Goal: Use online tool/utility: Utilize a website feature to perform a specific function

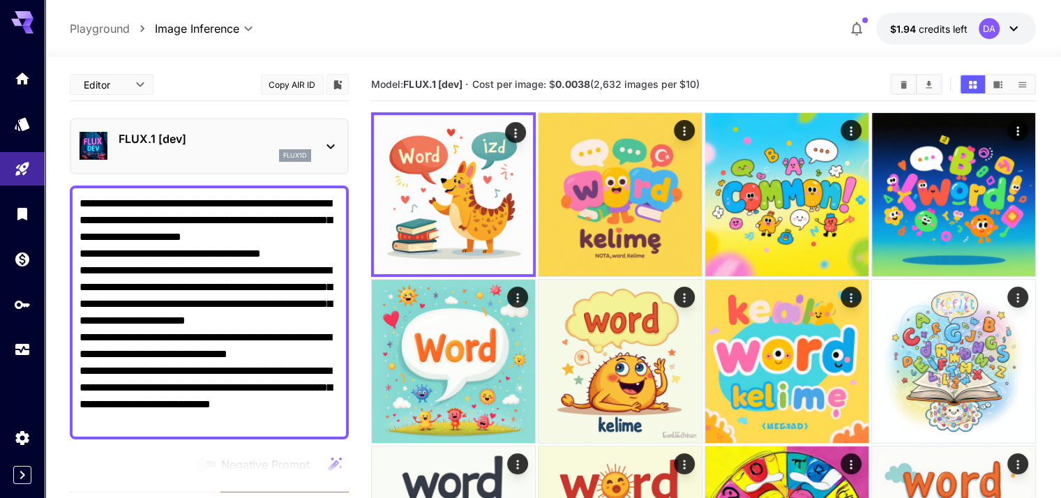
click at [232, 143] on p "FLUX.1 [dev]" at bounding box center [215, 138] width 193 height 17
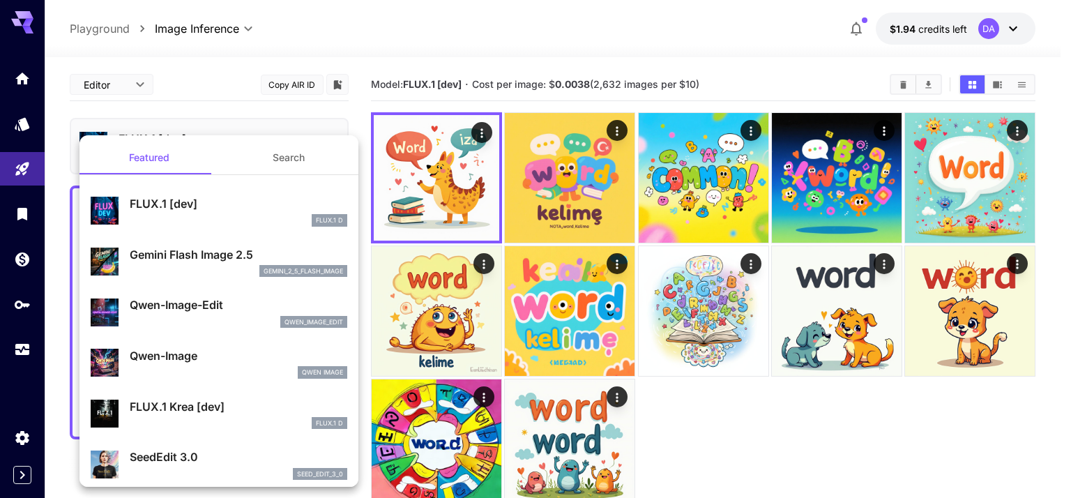
click at [474, 53] on div at bounding box center [535, 249] width 1071 height 498
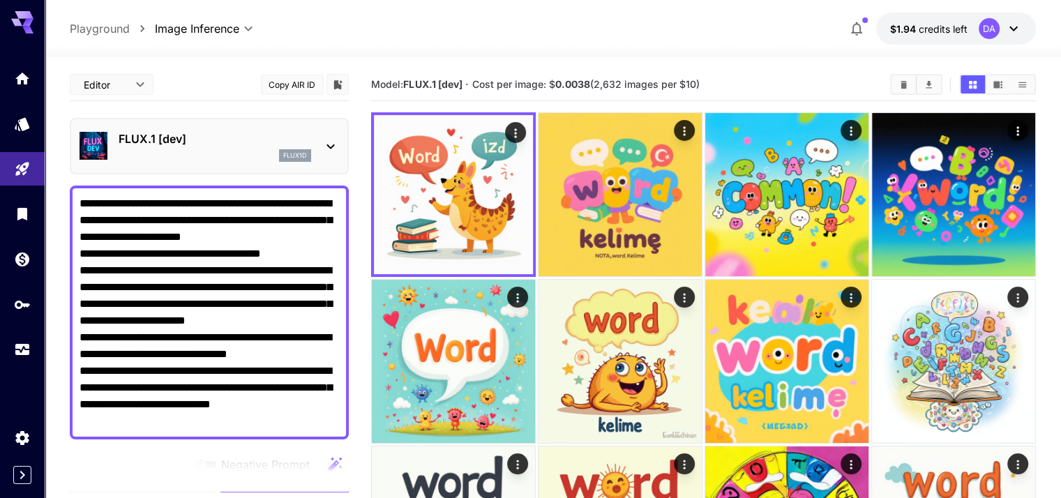
click at [262, 137] on p "FLUX.1 [dev]" at bounding box center [215, 138] width 193 height 17
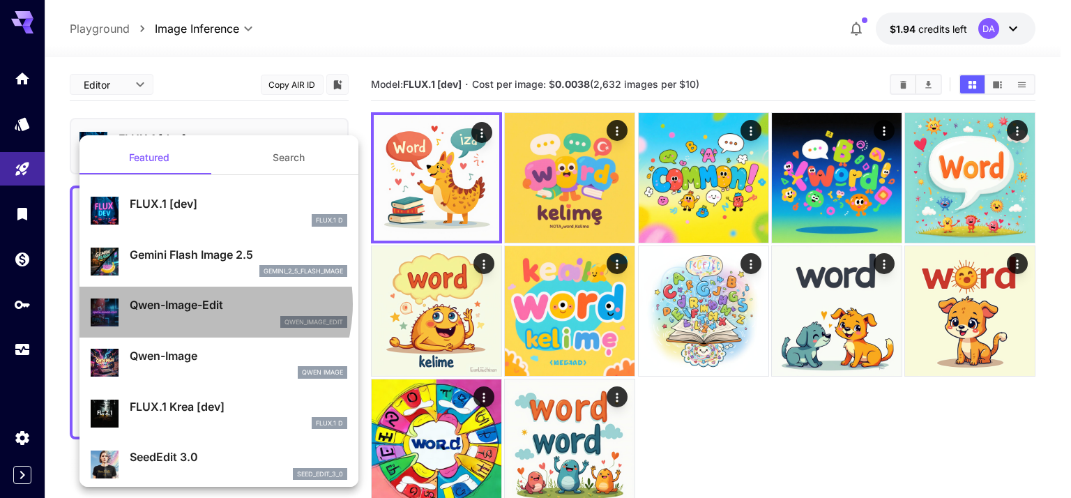
click at [193, 303] on p "Qwen-Image-Edit" at bounding box center [239, 304] width 218 height 17
type input "*"
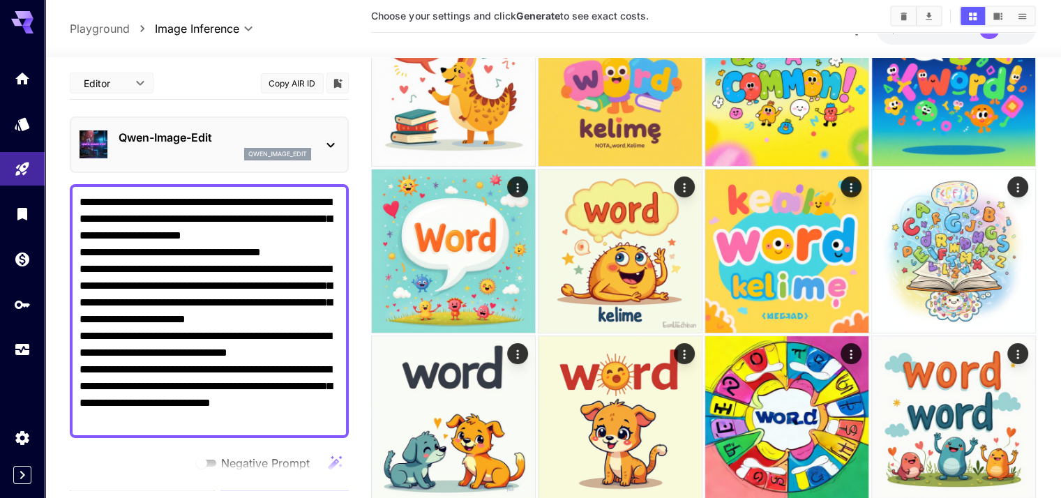
click at [209, 129] on p "Qwen-Image-Edit" at bounding box center [215, 137] width 193 height 17
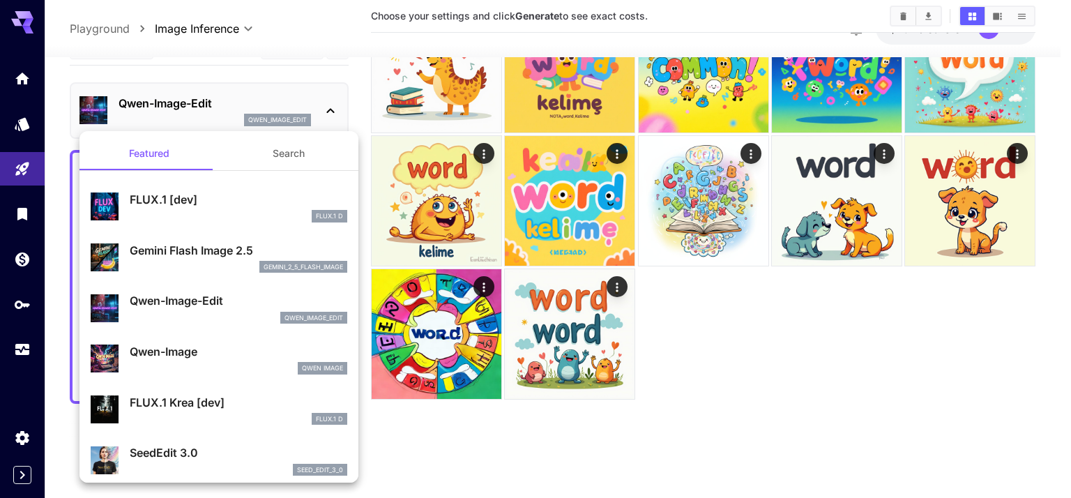
click at [227, 351] on p "Qwen-Image" at bounding box center [239, 351] width 218 height 17
type input "**"
type input "***"
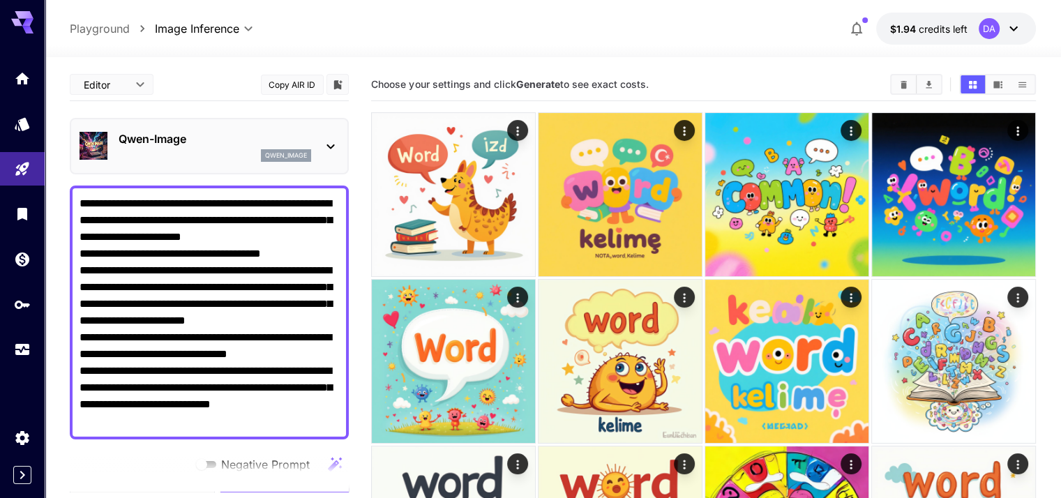
click at [236, 142] on p "Qwen-Image" at bounding box center [215, 138] width 193 height 17
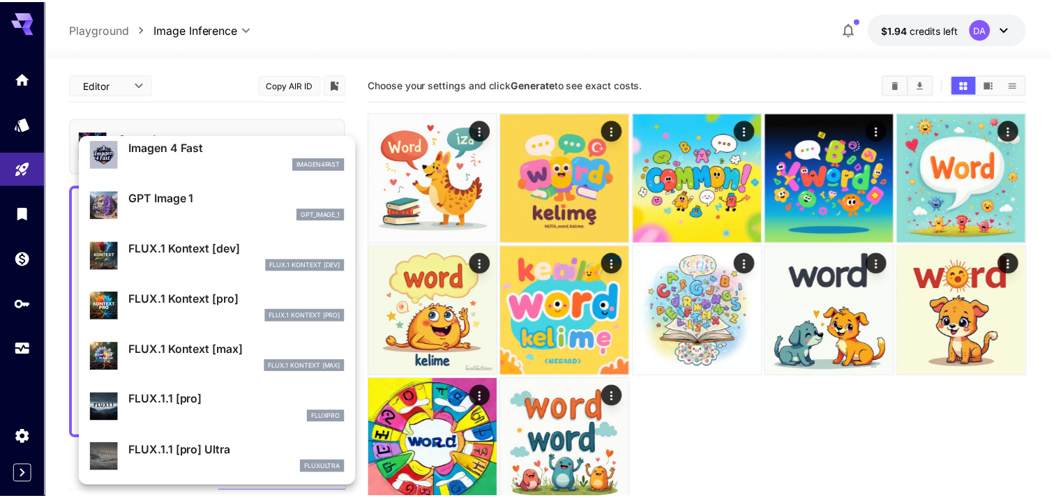
scroll to position [700, 0]
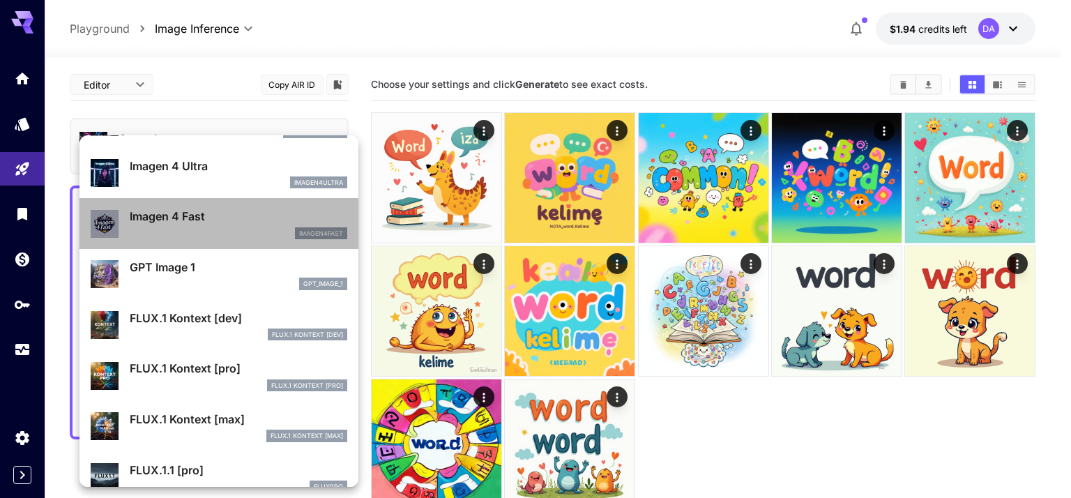
click at [227, 216] on p "Imagen 4 Fast" at bounding box center [239, 216] width 218 height 17
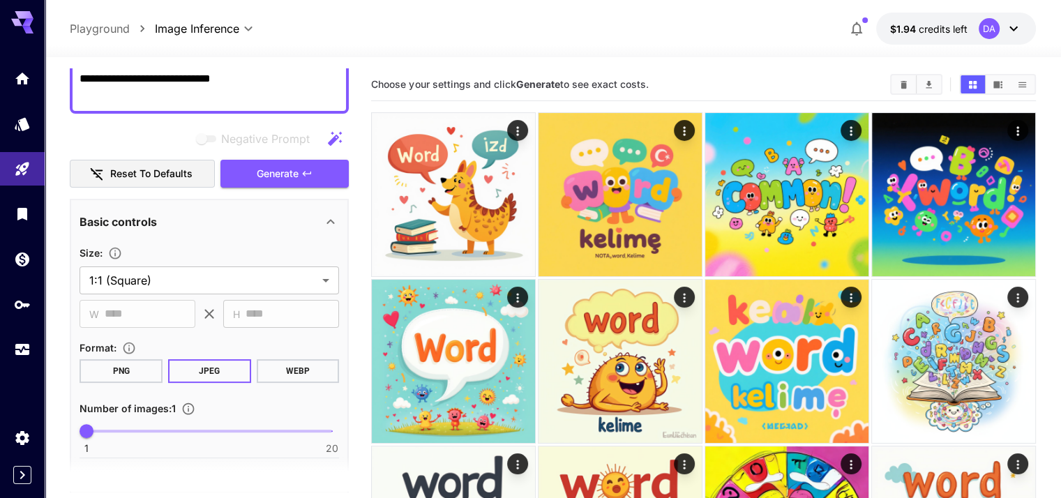
scroll to position [349, 0]
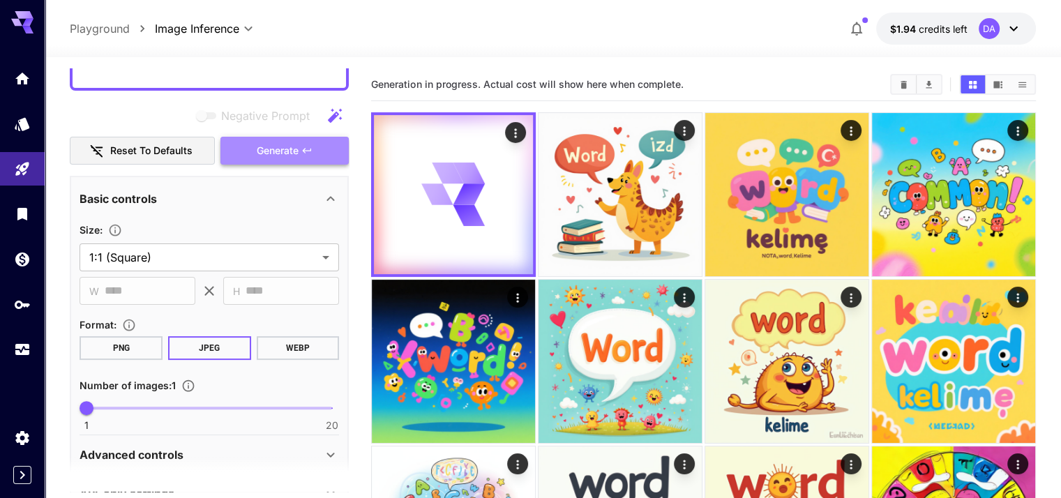
click at [278, 154] on span "Generate" at bounding box center [278, 150] width 42 height 17
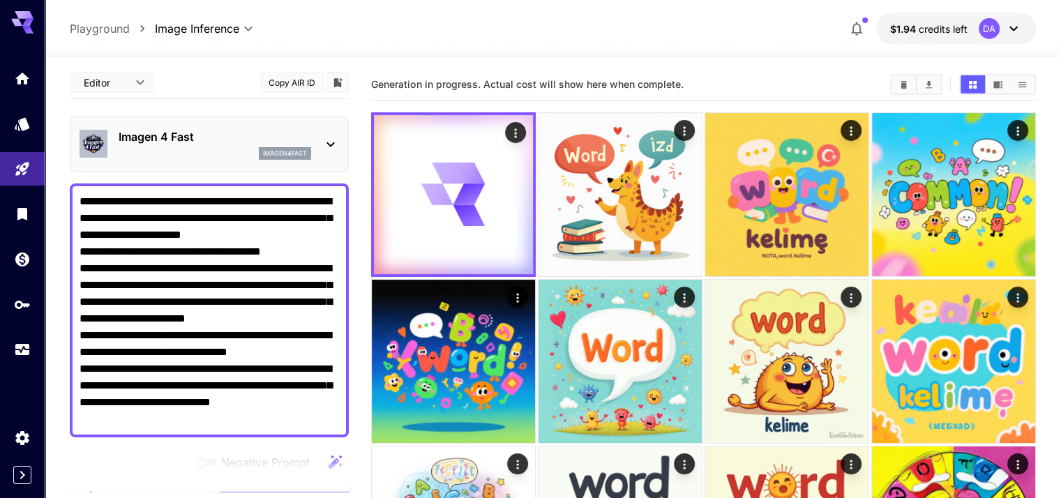
scroll to position [0, 0]
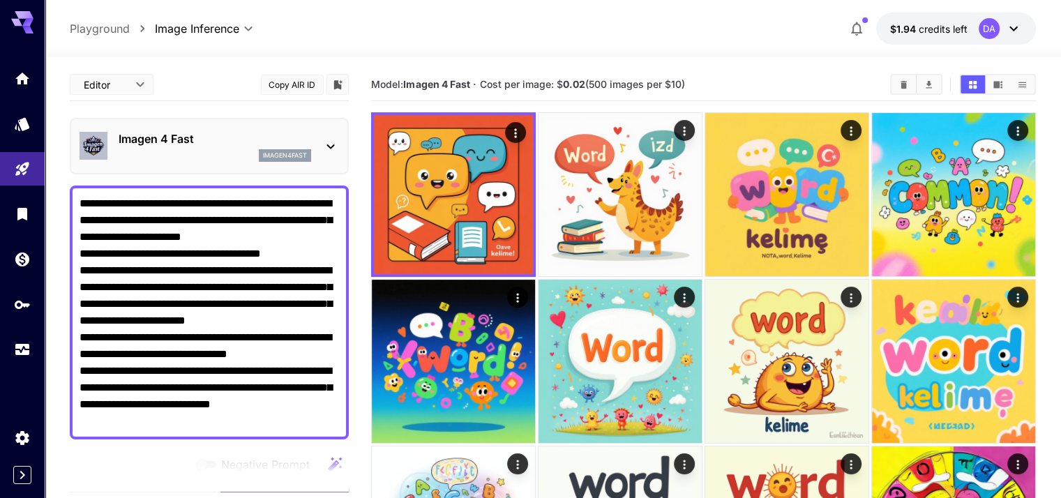
click at [288, 239] on textarea "**********" at bounding box center [209, 312] width 259 height 234
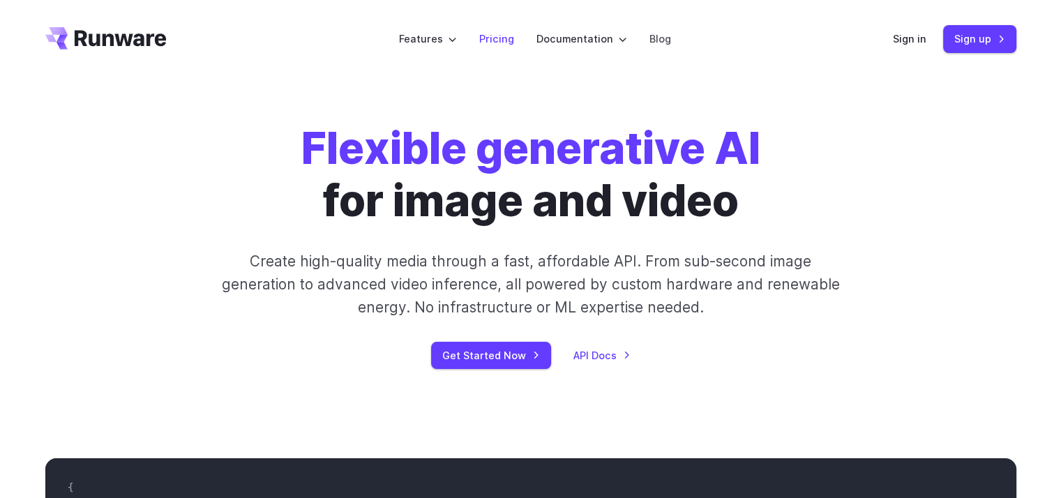
click at [510, 41] on link "Pricing" at bounding box center [496, 39] width 35 height 16
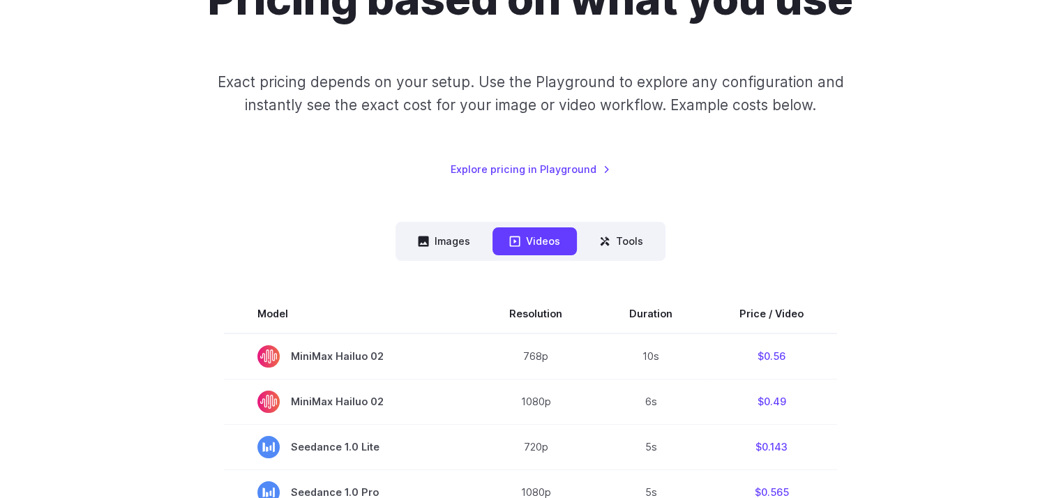
scroll to position [349, 0]
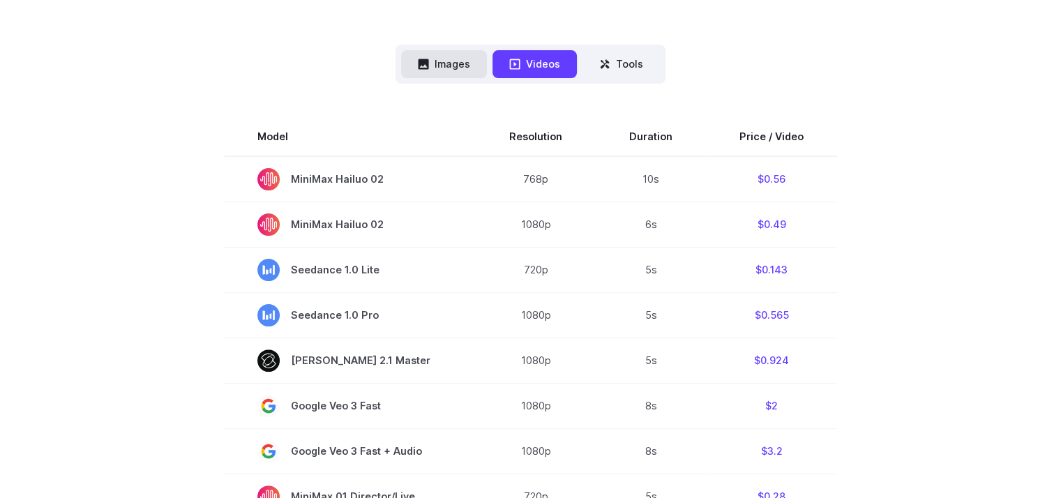
click at [433, 57] on button "Images" at bounding box center [444, 63] width 86 height 27
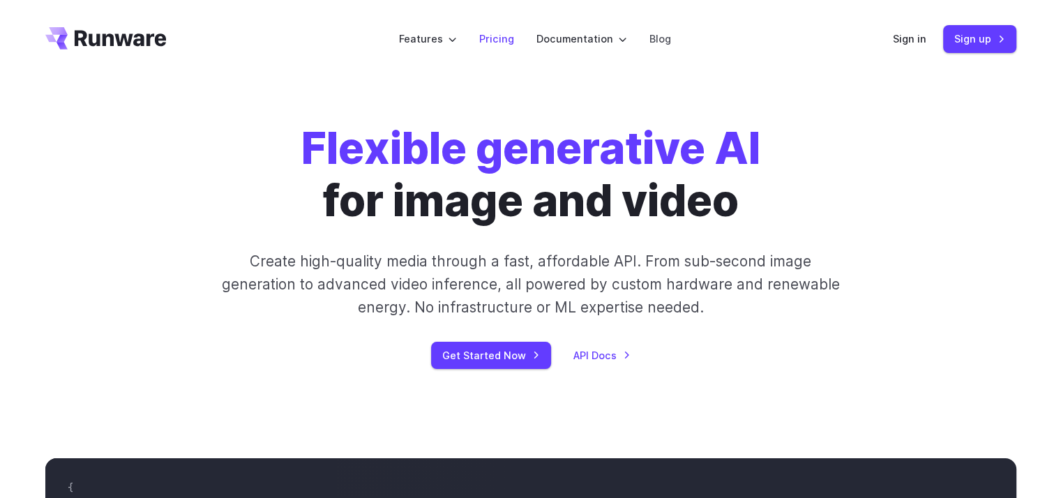
click at [497, 34] on link "Pricing" at bounding box center [496, 39] width 35 height 16
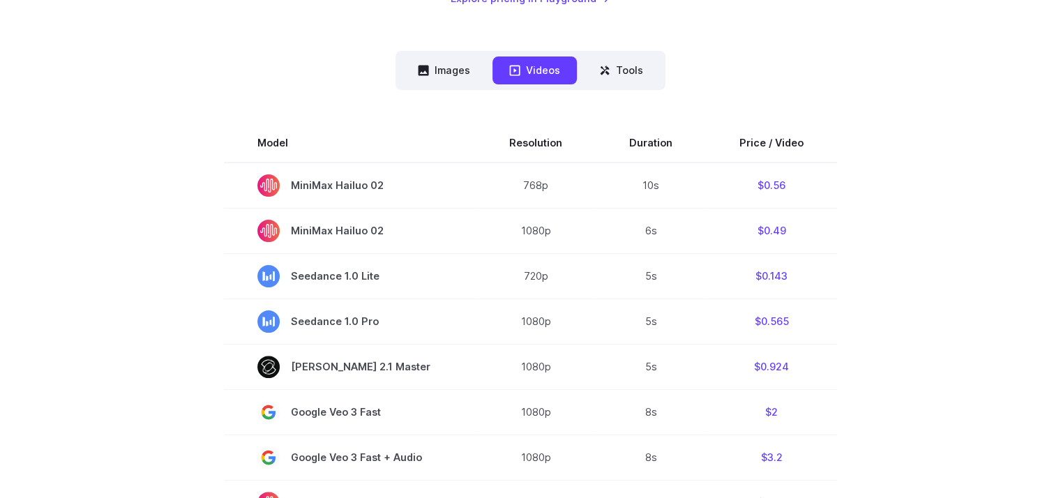
scroll to position [349, 0]
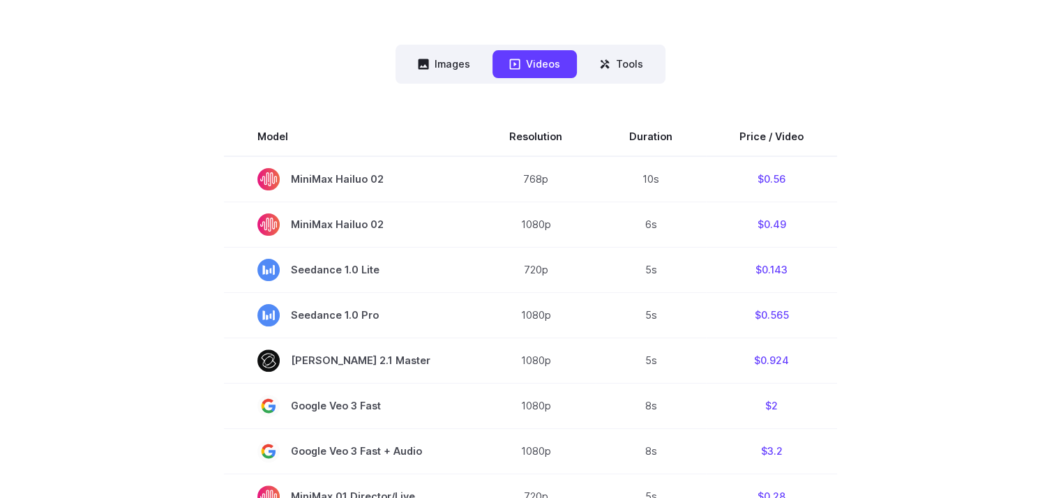
click at [440, 50] on nav "Images Videos Tools ****** ****** *****" at bounding box center [530, 64] width 270 height 38
click at [442, 60] on button "Images" at bounding box center [444, 63] width 86 height 27
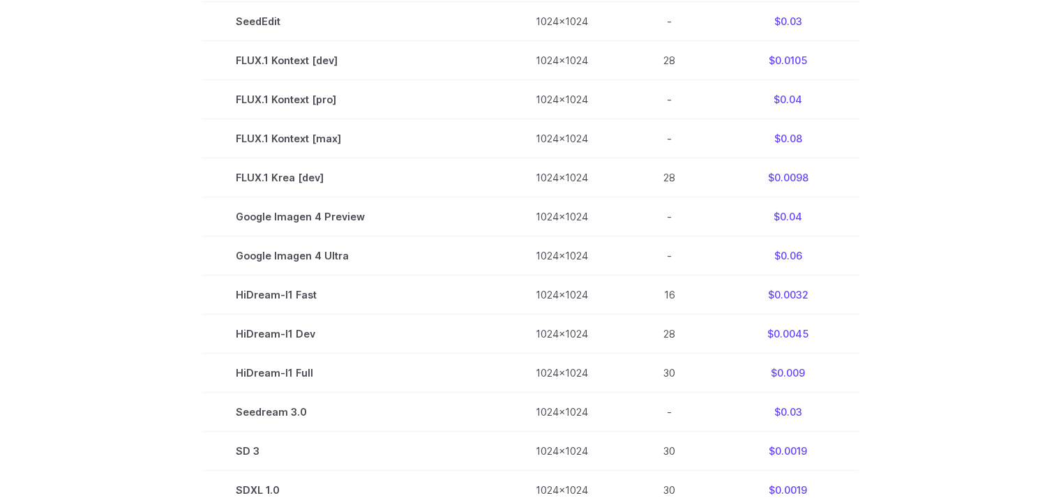
scroll to position [697, 0]
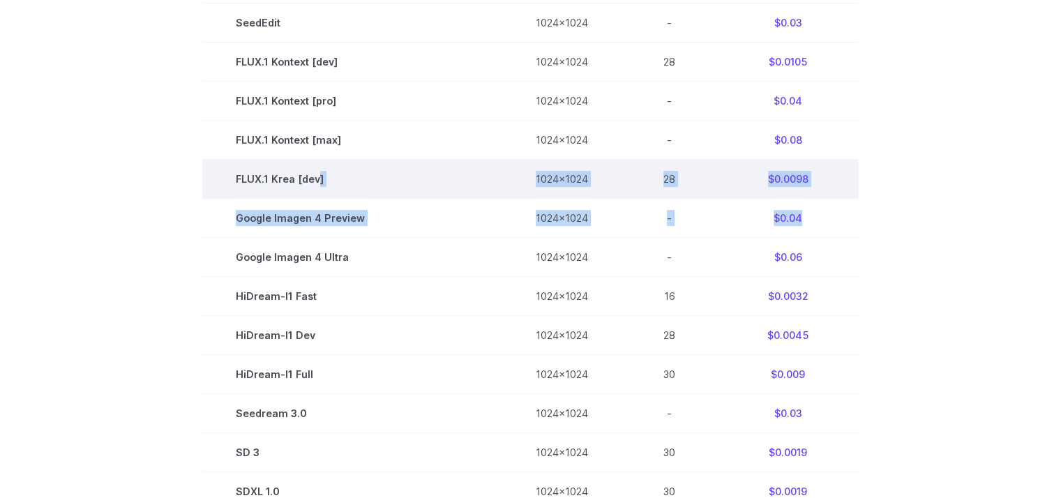
drag, startPoint x: 801, startPoint y: 221, endPoint x: 315, endPoint y: 192, distance: 486.3
click at [315, 193] on tbody "Model Size Steps Price / Image FLUX.1 [[PERSON_NAME]] 1024x1024 4 $0.0013 FLUX.…" at bounding box center [530, 159] width 656 height 782
